Goal: Task Accomplishment & Management: Use online tool/utility

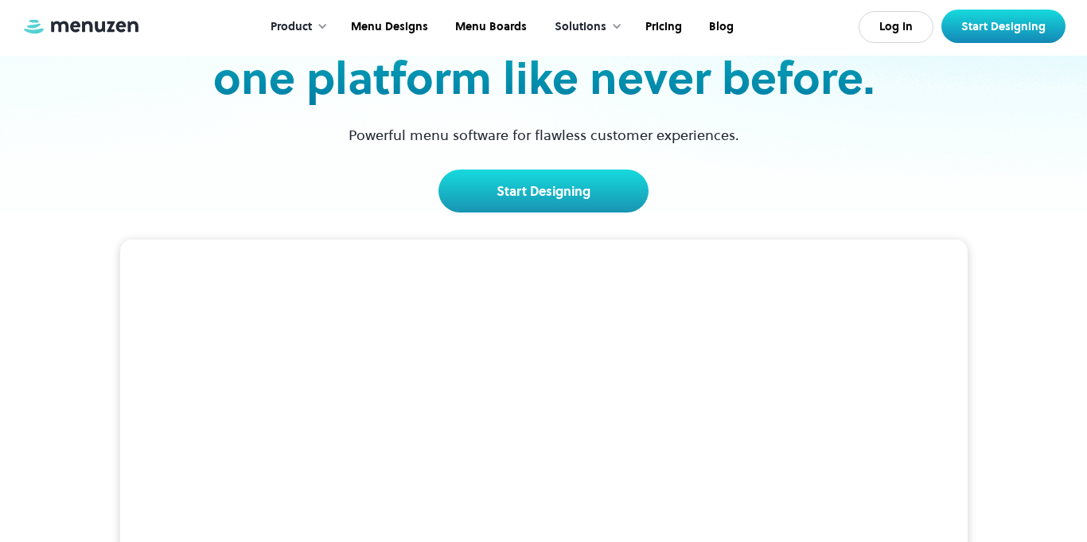
scroll to position [172, 0]
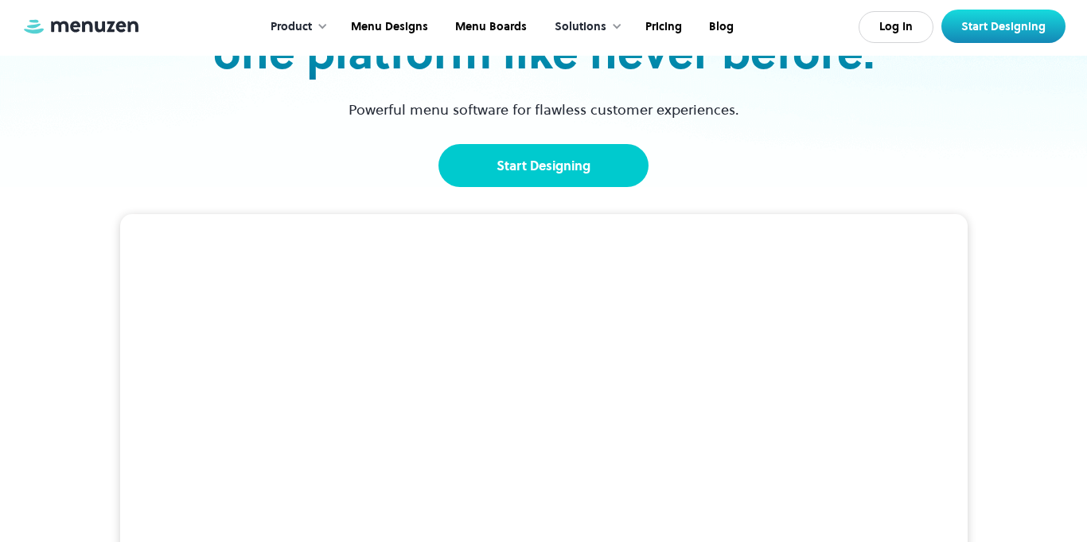
click at [472, 159] on link "Start Designing" at bounding box center [544, 165] width 210 height 43
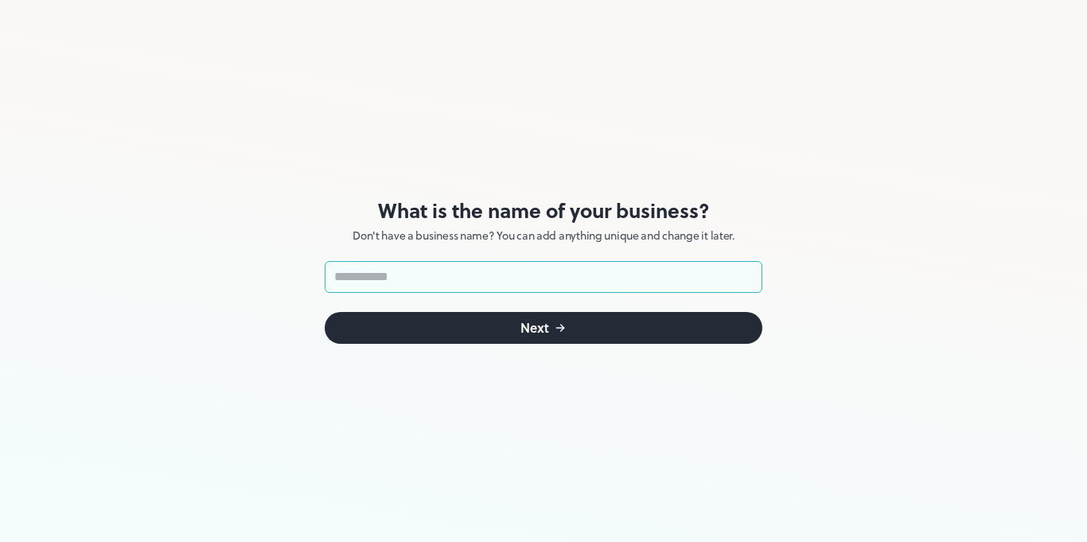
click at [506, 274] on input "text" at bounding box center [544, 277] width 438 height 32
click at [398, 279] on input "text" at bounding box center [544, 277] width 438 height 32
click at [605, 322] on button "Next" at bounding box center [544, 328] width 438 height 32
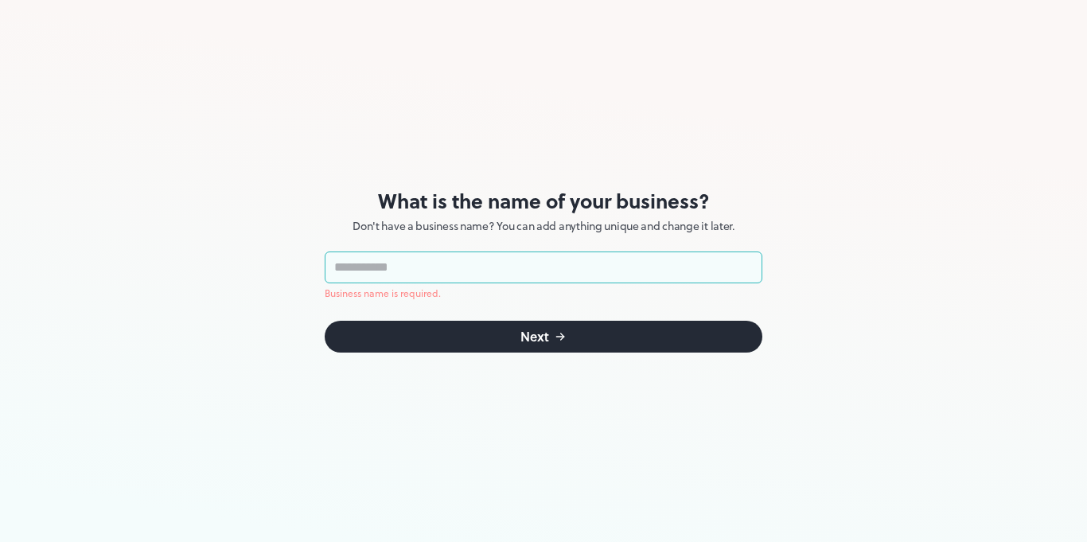
click at [404, 257] on input "text" at bounding box center [544, 268] width 438 height 32
drag, startPoint x: 408, startPoint y: 266, endPoint x: 254, endPoint y: 248, distance: 155.5
click at [254, 248] on div "What is the name of your business? Don't have a business name? You can add anyt…" at bounding box center [543, 271] width 1087 height 542
type input "**********"
drag, startPoint x: 502, startPoint y: 325, endPoint x: 502, endPoint y: 334, distance: 8.8
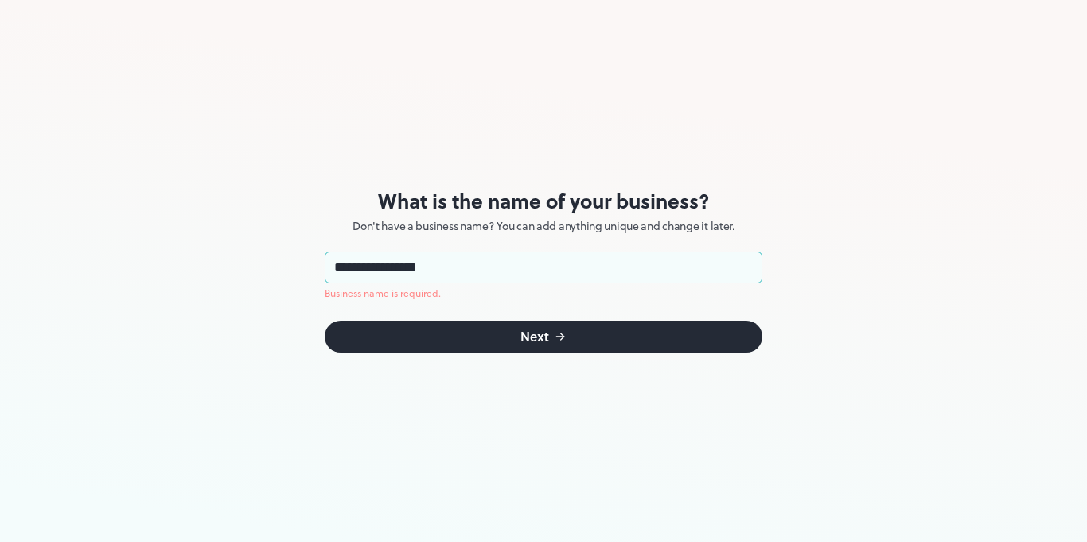
click at [502, 334] on button "Next" at bounding box center [544, 337] width 438 height 32
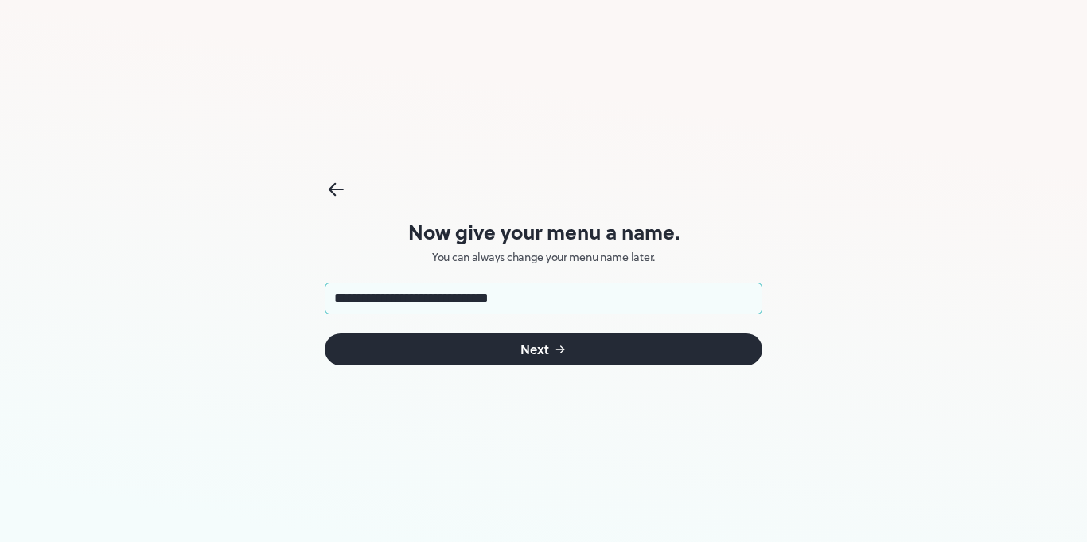
type input "**********"
click at [577, 351] on button "Next" at bounding box center [544, 350] width 438 height 32
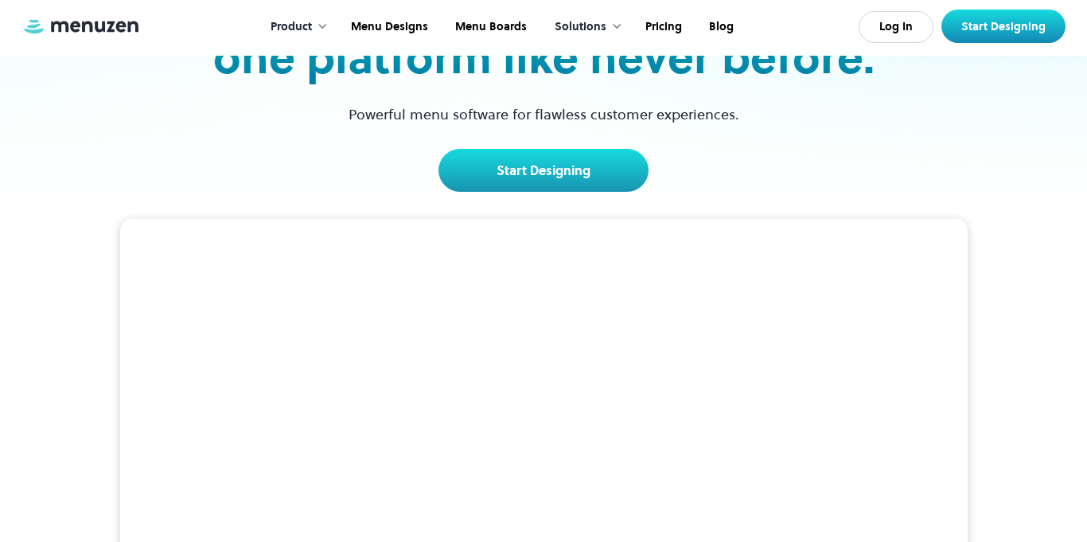
scroll to position [172, 0]
